Goal: Task Accomplishment & Management: Manage account settings

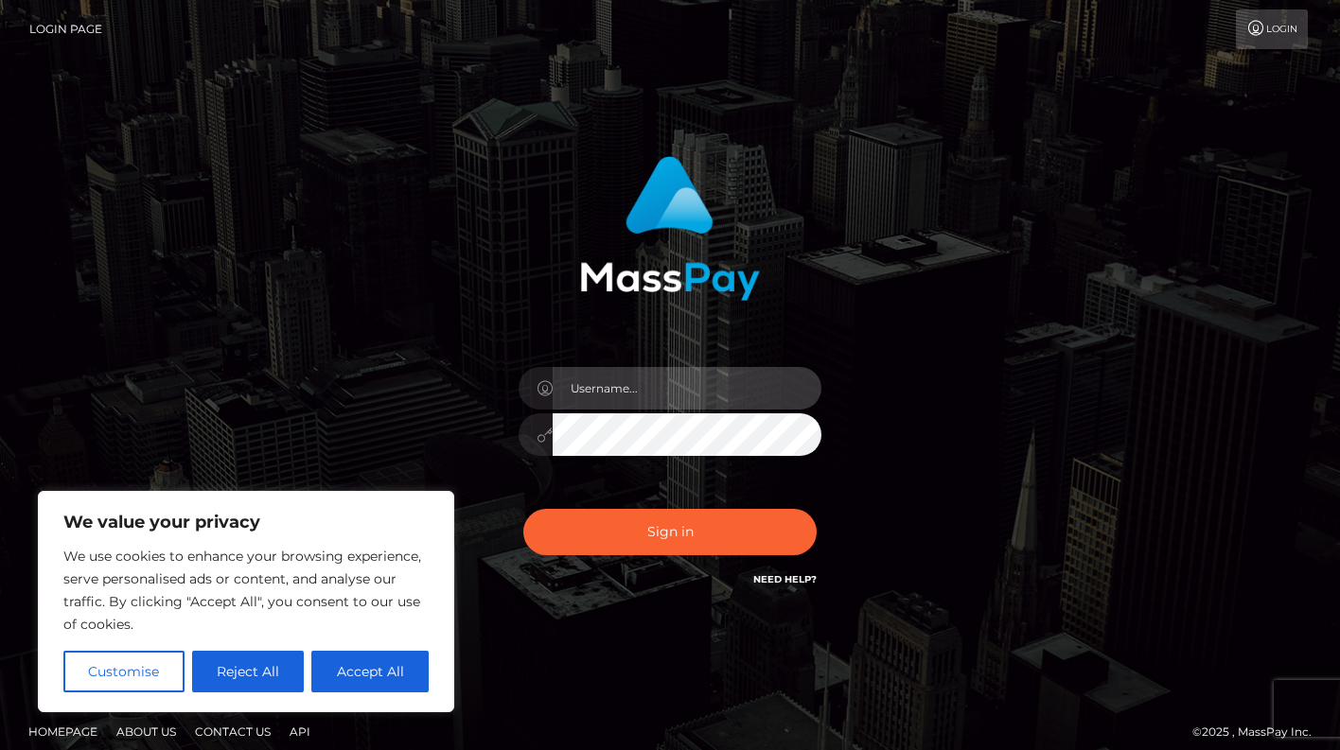
type input "[EMAIL_ADDRESS][DOMAIN_NAME]"
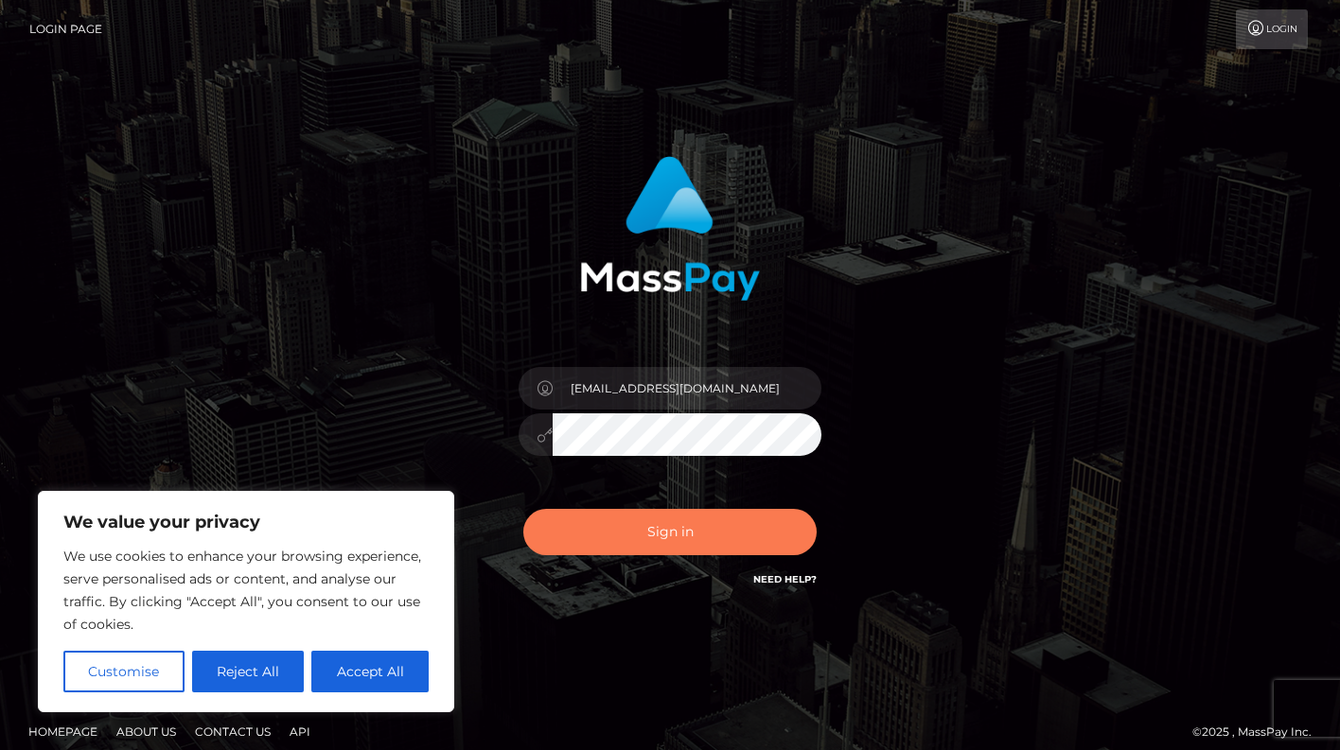
click at [637, 537] on button "Sign in" at bounding box center [669, 532] width 293 height 46
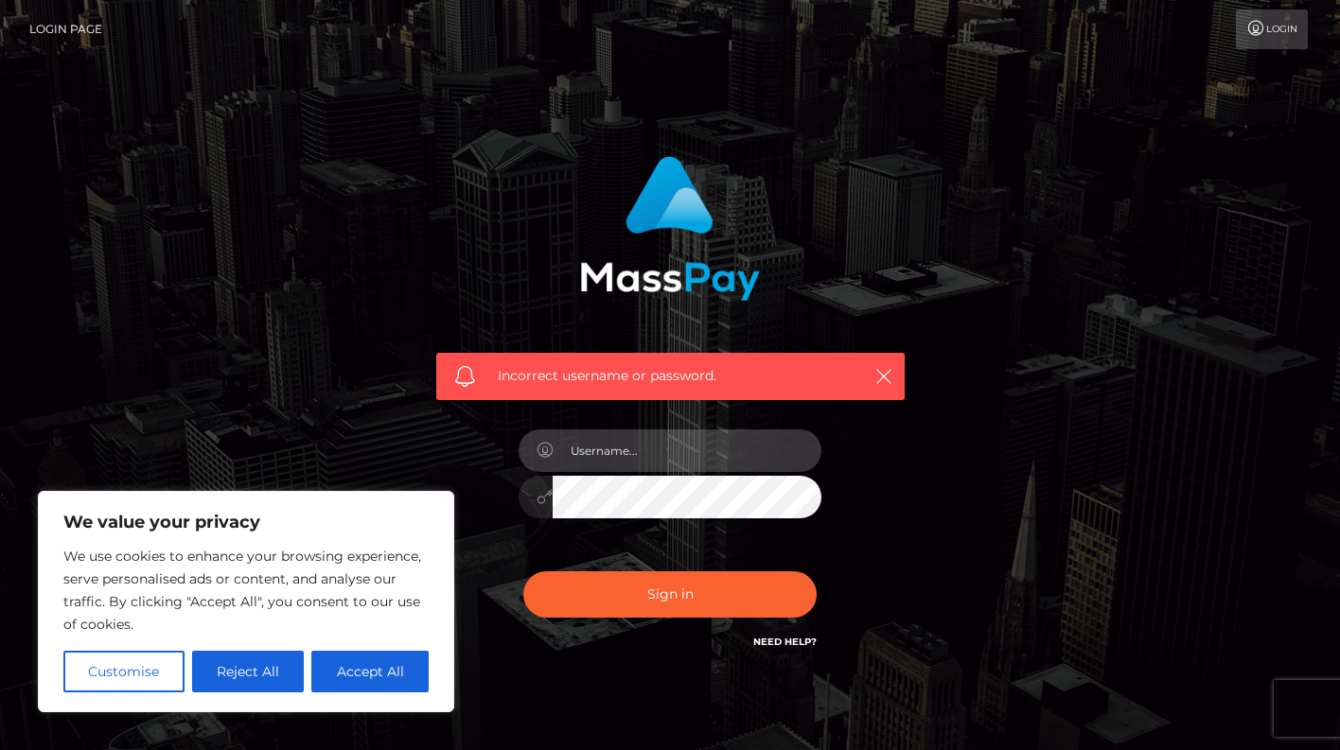
type input "[EMAIL_ADDRESS][DOMAIN_NAME]"
click at [670, 593] on button "Sign in" at bounding box center [669, 594] width 293 height 46
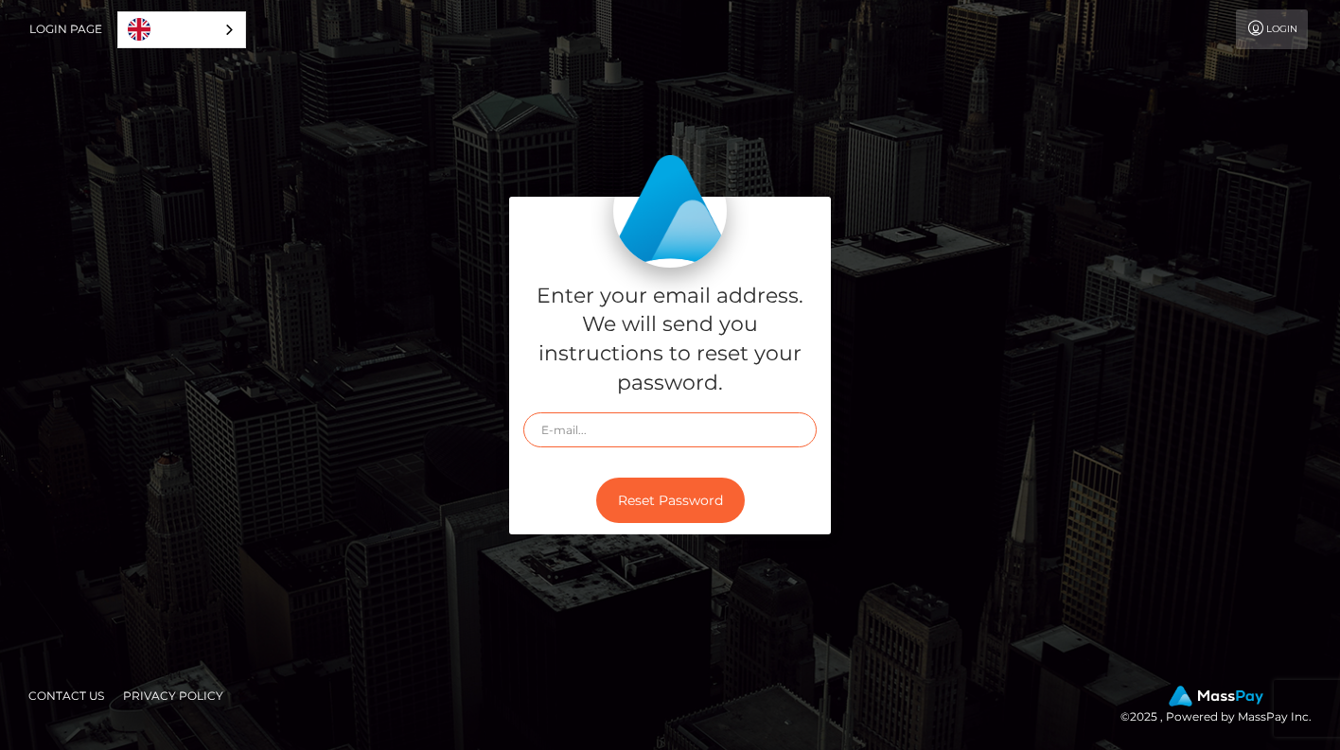
type input "[EMAIL_ADDRESS][DOMAIN_NAME]"
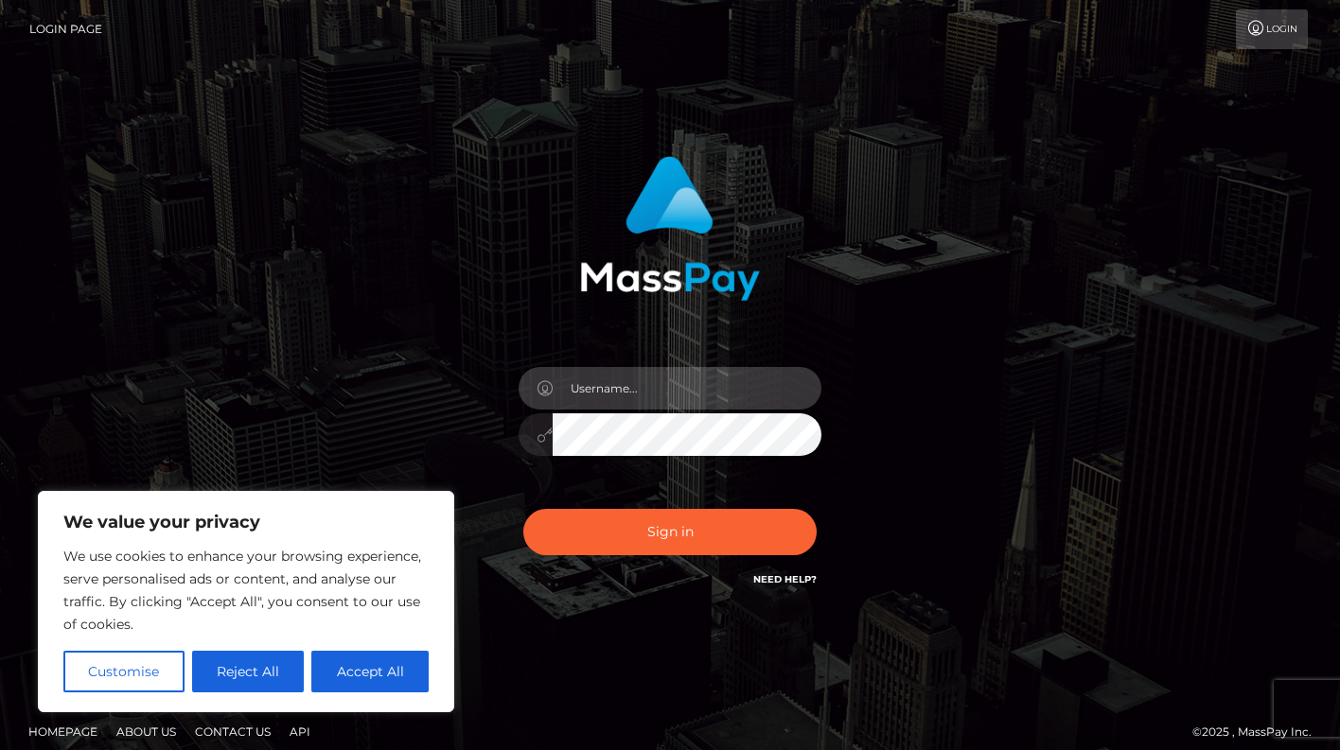
type input "[EMAIL_ADDRESS][DOMAIN_NAME]"
click at [670, 532] on button "Sign in" at bounding box center [669, 532] width 293 height 46
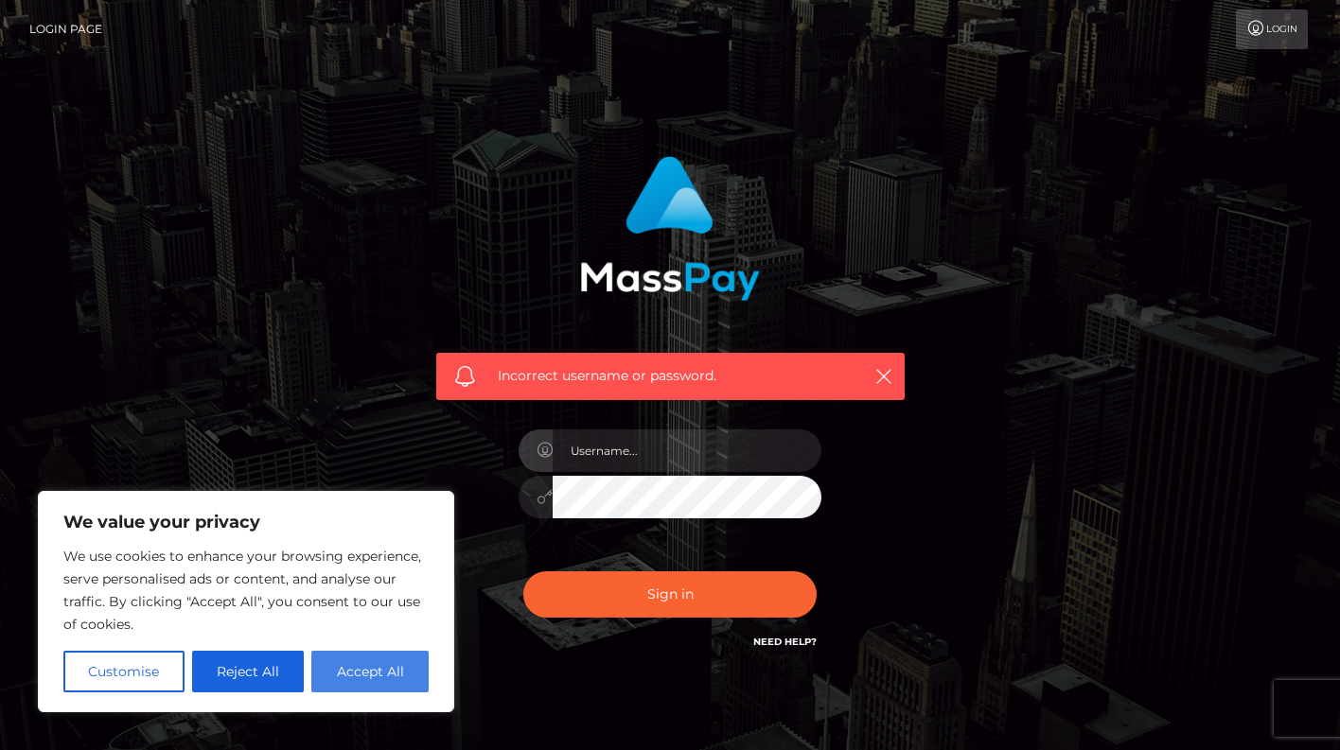
click at [376, 676] on button "Accept All" at bounding box center [369, 672] width 117 height 42
checkbox input "true"
